Goal: Obtain resource: Obtain resource

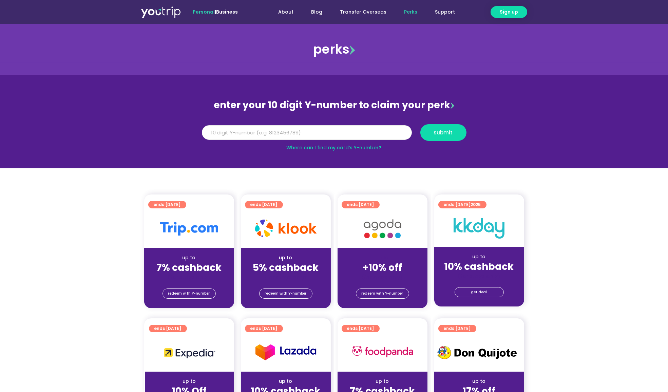
click at [380, 131] on input "Y Number" at bounding box center [307, 132] width 210 height 15
paste input "8145247840"
type input "8145247840"
click at [450, 132] on span "submit" at bounding box center [443, 132] width 19 height 5
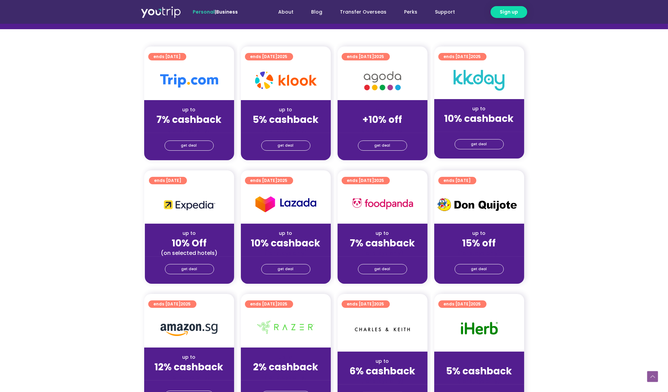
scroll to position [154, 0]
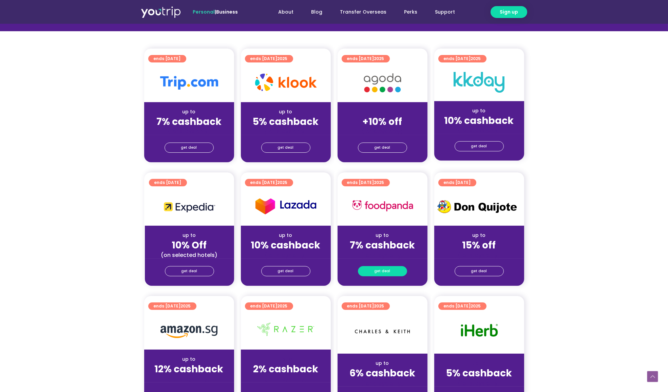
click at [377, 272] on span "get deal" at bounding box center [382, 270] width 16 height 9
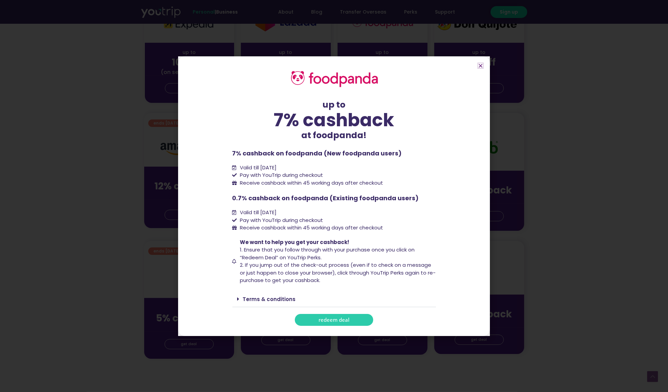
scroll to position [710, 0]
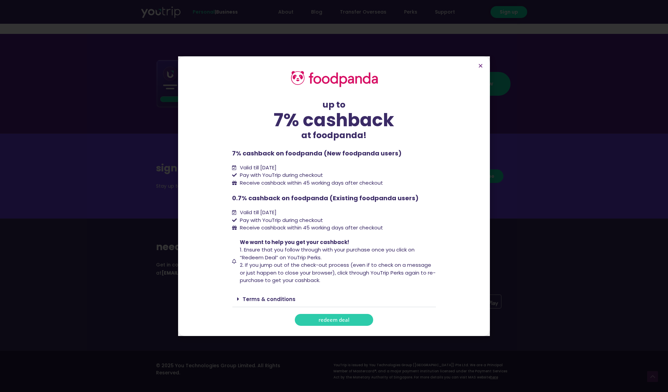
click at [342, 323] on link "redeem deal" at bounding box center [334, 320] width 78 height 12
